Goal: Task Accomplishment & Management: Complete application form

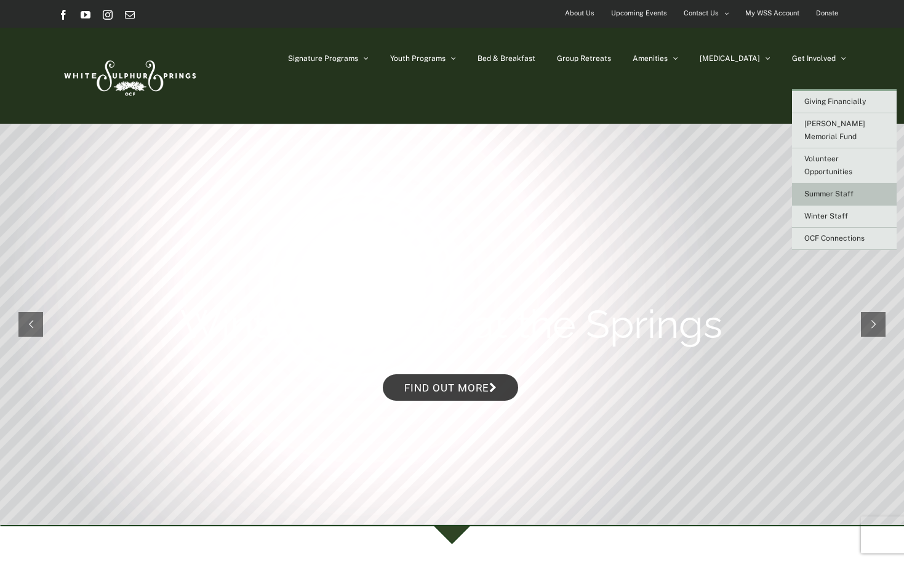
click at [817, 189] on span "Summer Staff" at bounding box center [828, 193] width 49 height 9
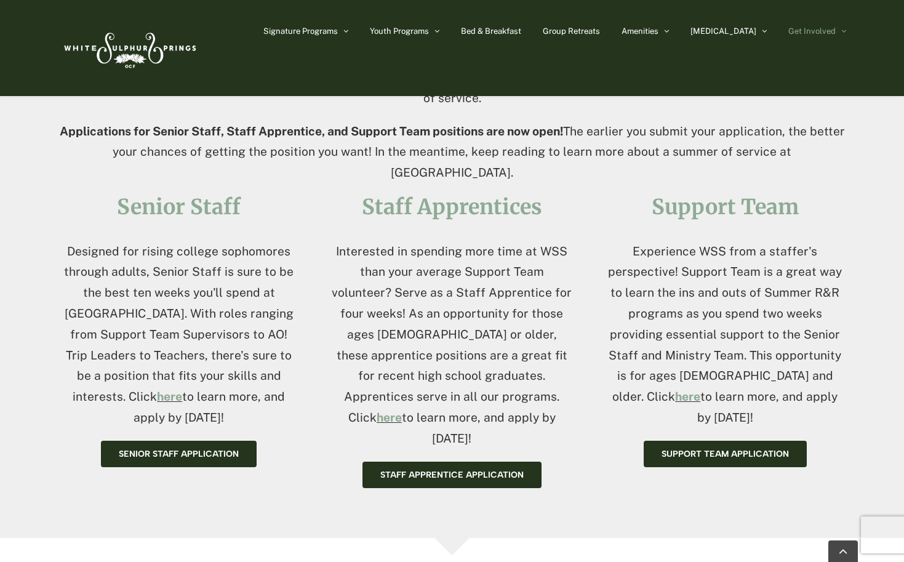
scroll to position [430, 0]
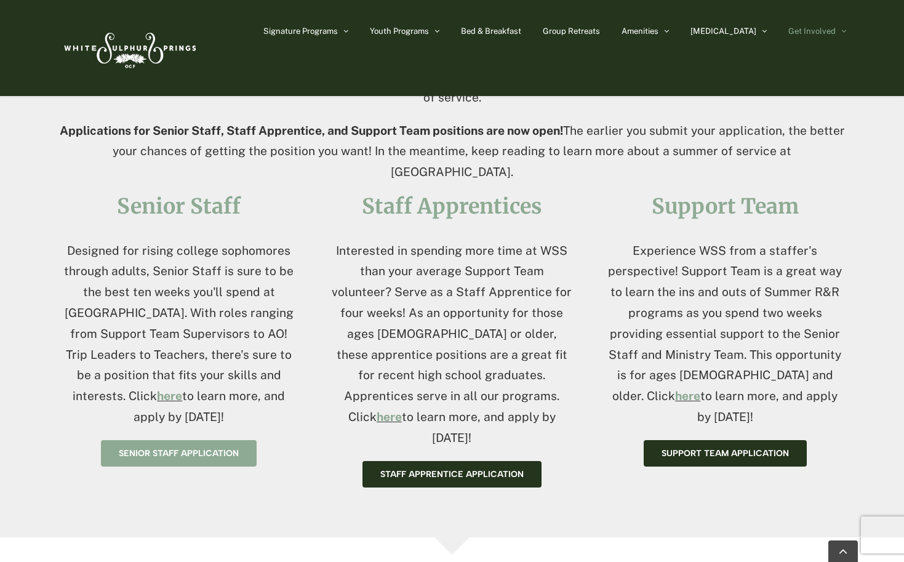
click at [213, 448] on span "Senior Staff application" at bounding box center [179, 453] width 120 height 10
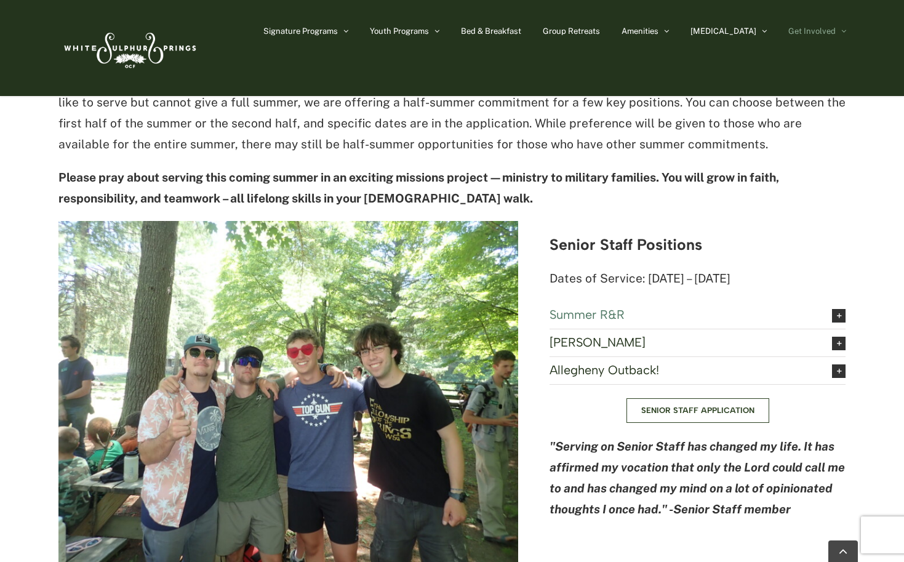
scroll to position [1307, 0]
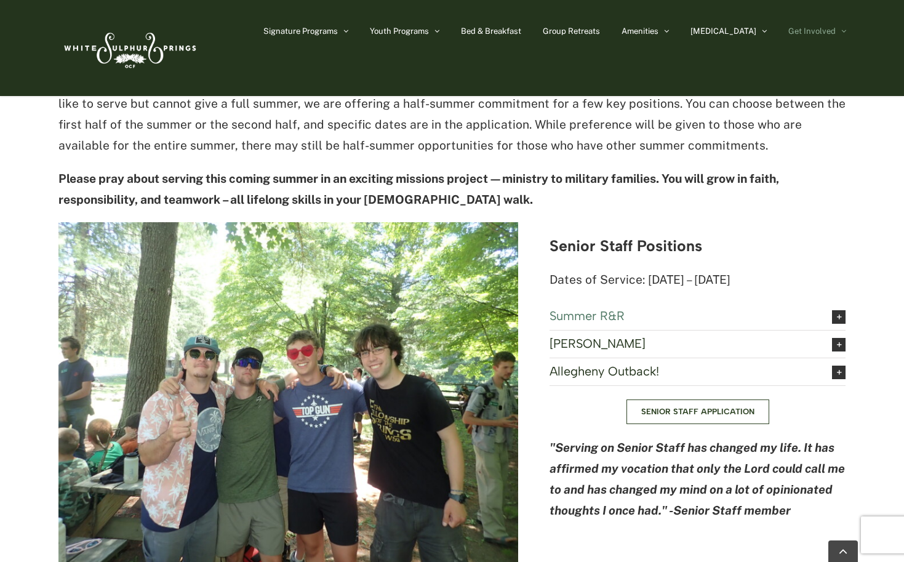
click at [661, 269] on p "Dates of Service: [DATE] – [DATE]" at bounding box center [697, 279] width 296 height 21
drag, startPoint x: 642, startPoint y: 220, endPoint x: 755, endPoint y: 217, distance: 112.6
click at [758, 269] on p "Dates of Service: [DATE] – [DATE]" at bounding box center [697, 279] width 296 height 21
click at [734, 269] on p "Dates of Service: [DATE] – [DATE]" at bounding box center [697, 279] width 296 height 21
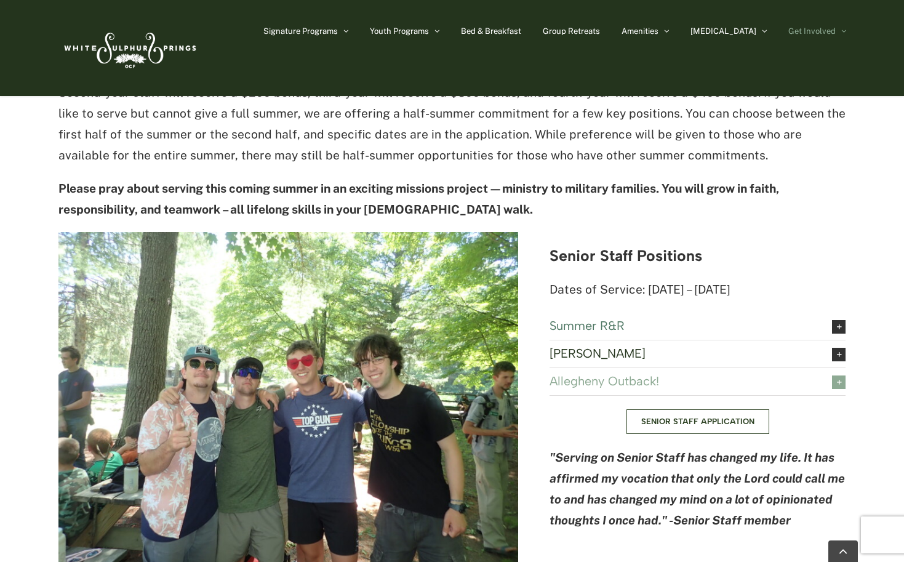
click at [632, 368] on link "Allegheny Outback!" at bounding box center [697, 381] width 296 height 27
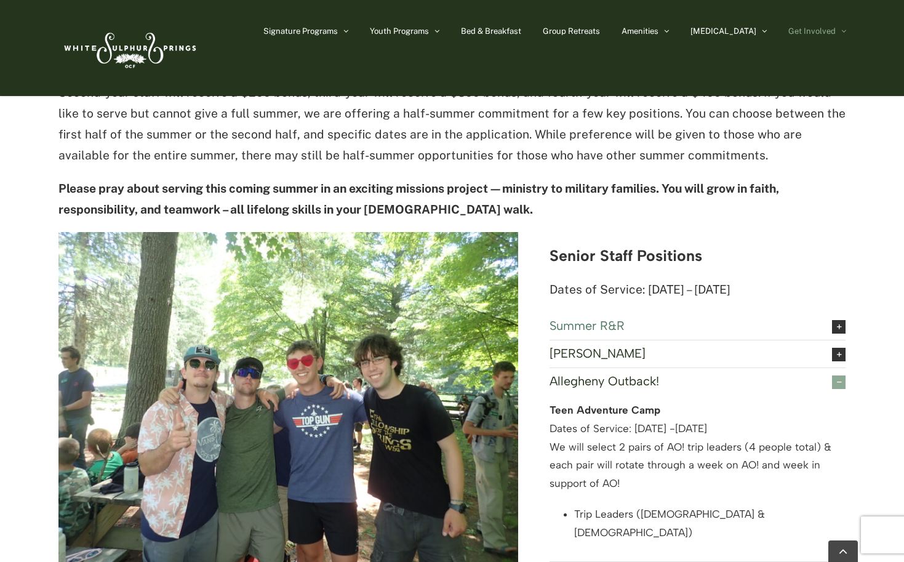
click at [632, 374] on span "Allegheny Outback!" at bounding box center [680, 381] width 263 height 14
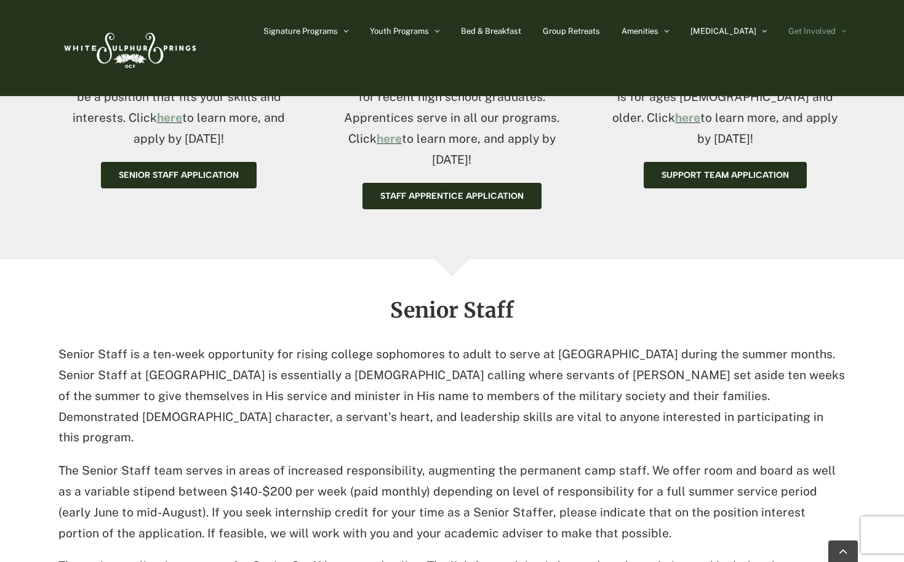
scroll to position [187, 0]
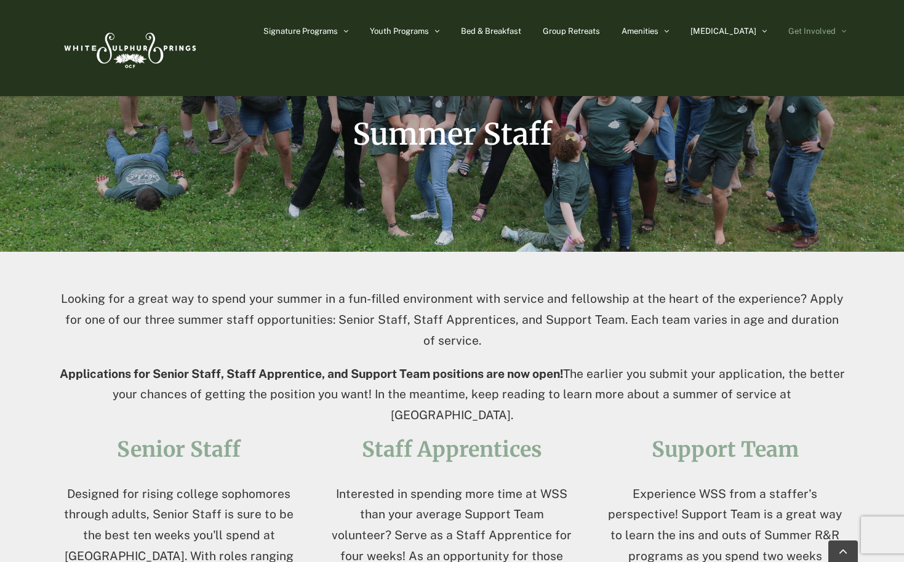
click at [269, 6] on div "Signature Programs Summer R&R Winter Retreat Holistic Health Workshop Resurrect…" at bounding box center [452, 48] width 788 height 96
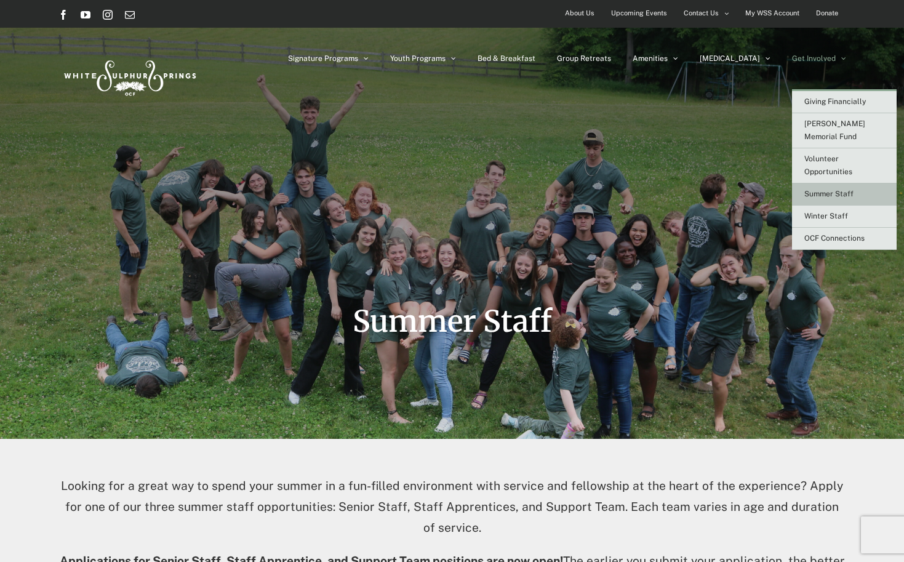
scroll to position [0, 0]
click at [828, 212] on span "Winter Staff" at bounding box center [826, 216] width 44 height 9
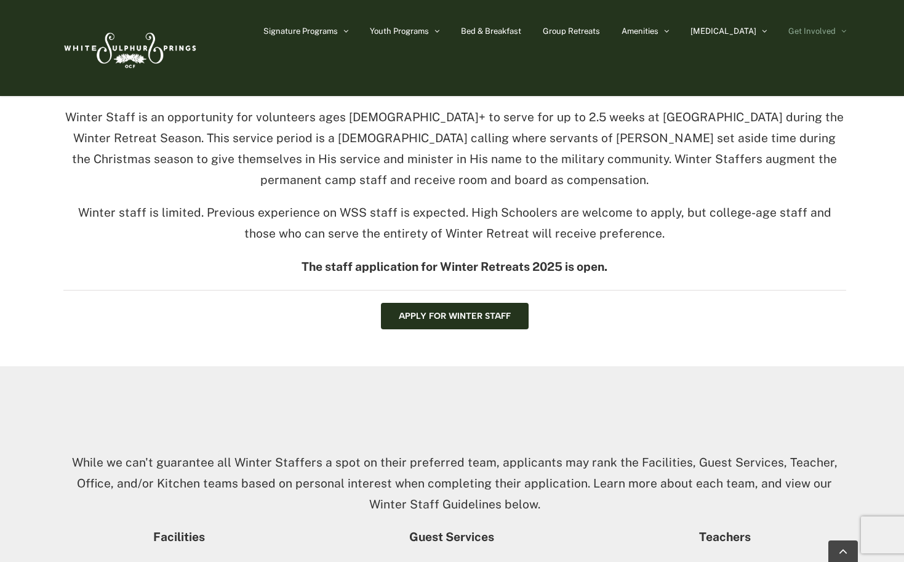
scroll to position [366, 0]
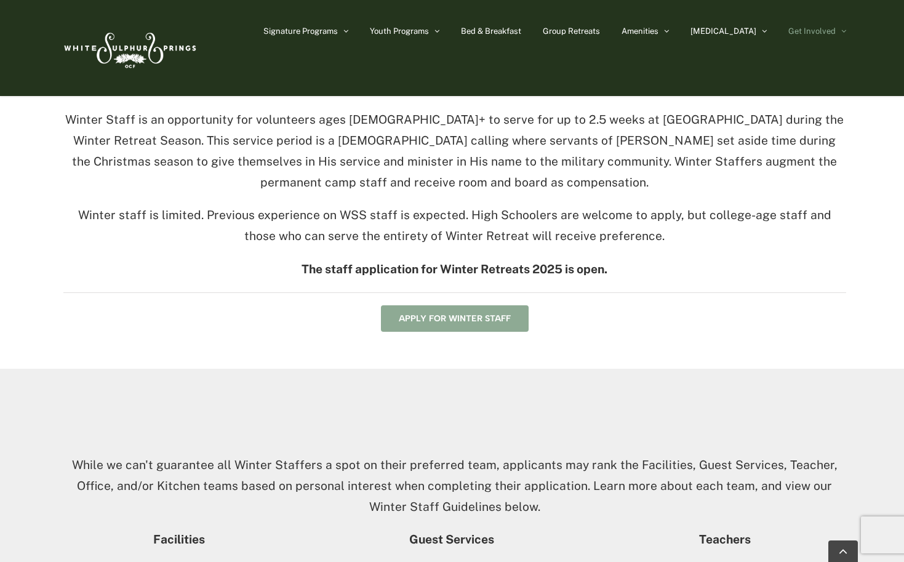
click at [495, 326] on link "Apply for Winter Staff" at bounding box center [455, 318] width 148 height 26
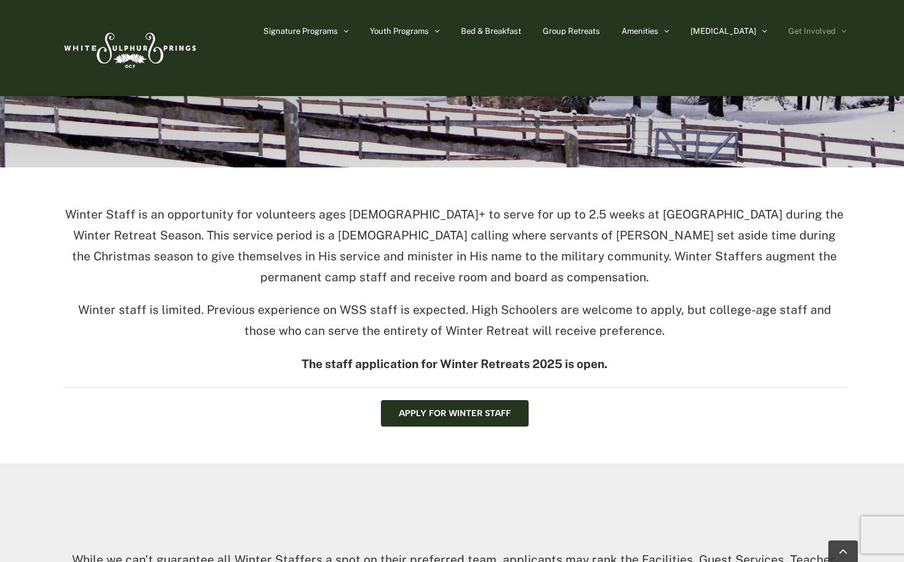
scroll to position [271, 0]
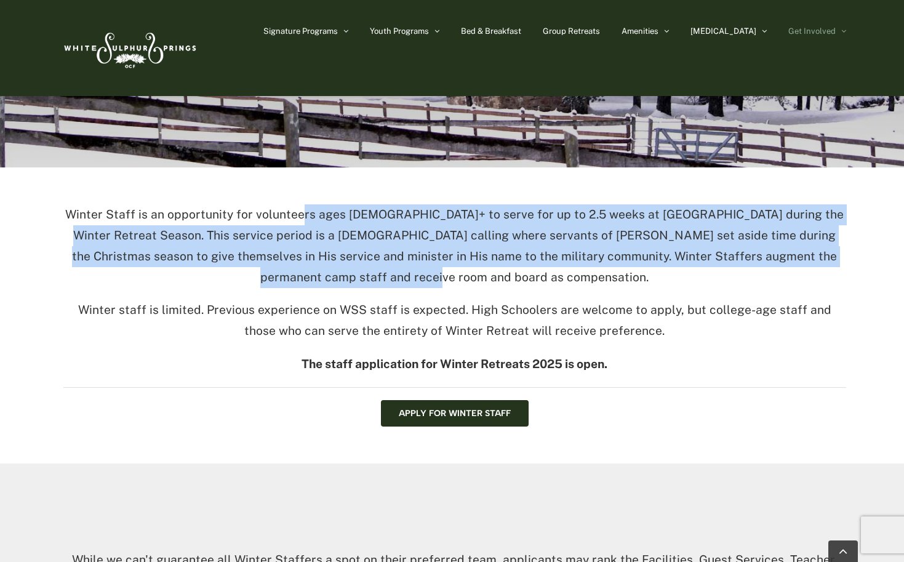
drag, startPoint x: 297, startPoint y: 220, endPoint x: 359, endPoint y: 263, distance: 74.7
click at [359, 263] on p "Winter Staff is an opportunity for volunteers ages 18+ to serve for up to 2.5 w…" at bounding box center [454, 245] width 783 height 83
click at [359, 229] on p "Winter Staff is an opportunity for volunteers ages 18+ to serve for up to 2.5 w…" at bounding box center [454, 245] width 783 height 83
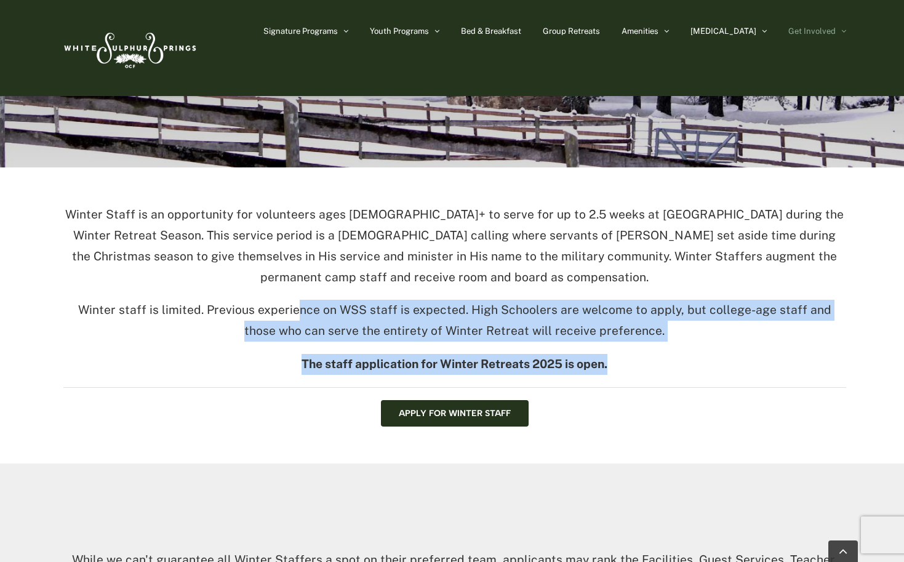
drag, startPoint x: 290, startPoint y: 306, endPoint x: 294, endPoint y: 383, distance: 77.0
click at [294, 383] on div "Winter Staff is an opportunity for volunteers ages 18+ to serve for up to 2.5 w…" at bounding box center [454, 315] width 783 height 222
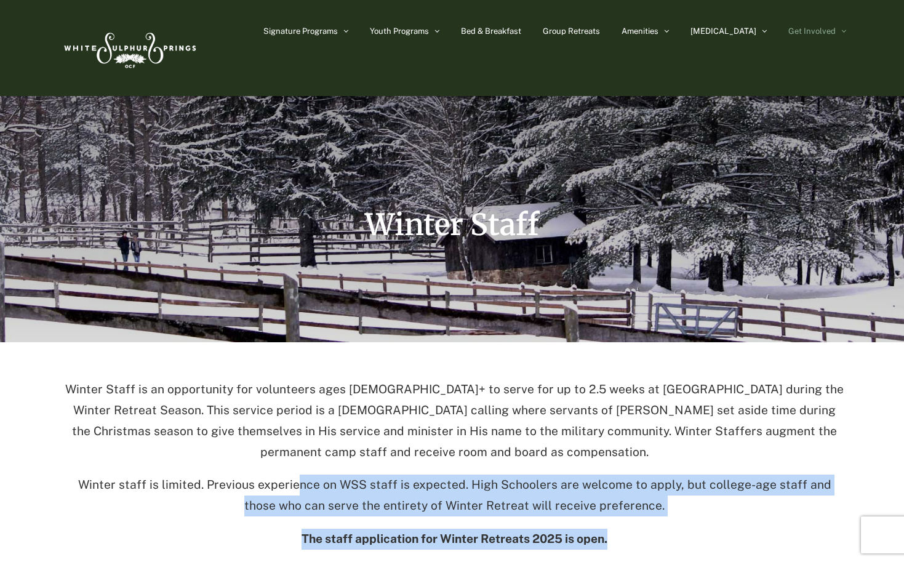
scroll to position [103, 0]
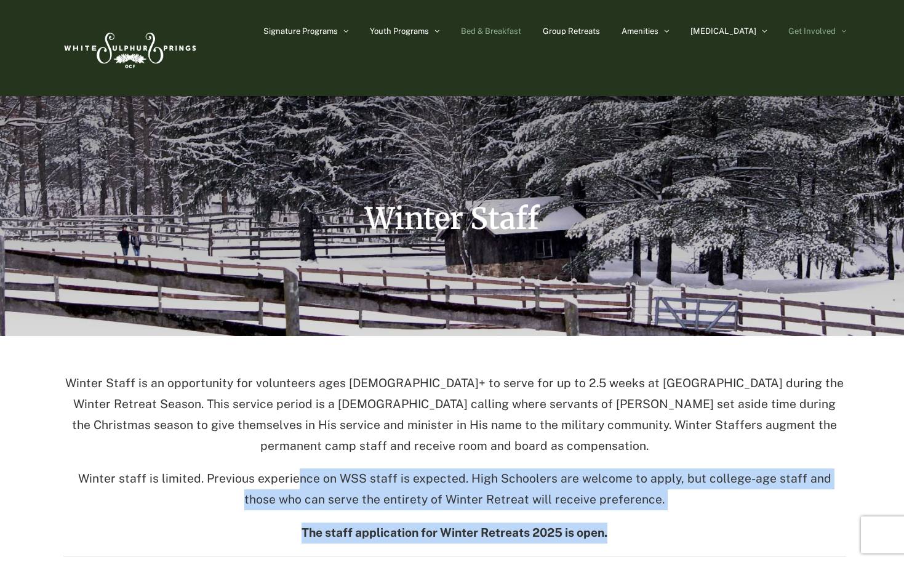
click at [521, 7] on link "Bed & Breakfast" at bounding box center [491, 31] width 60 height 62
